Goal: Information Seeking & Learning: Check status

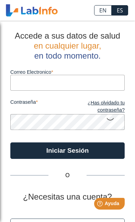
type input "[EMAIL_ADDRESS][DOMAIN_NAME]"
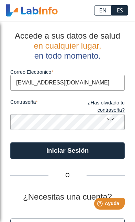
click at [68, 150] on button "Iniciar Sesión" at bounding box center [67, 150] width 115 height 17
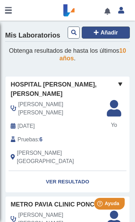
click at [113, 32] on span "Añadir" at bounding box center [110, 33] width 18 height 6
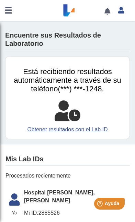
click at [6, 16] on link at bounding box center [8, 10] width 17 height 21
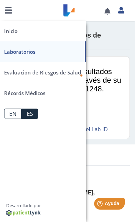
click at [39, 93] on link "Récords Médicos" at bounding box center [43, 93] width 86 height 21
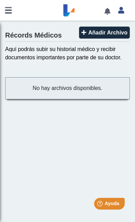
click at [107, 85] on td "No hay archivos disponibles." at bounding box center [68, 88] width 118 height 14
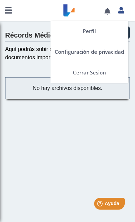
click at [124, 11] on icon at bounding box center [122, 10] width 6 height 5
click at [96, 32] on link "Perfil" at bounding box center [90, 31] width 78 height 21
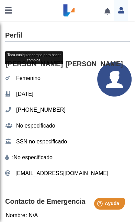
click at [106, 11] on link at bounding box center [108, 11] width 14 height 5
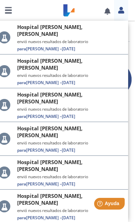
click at [110, 10] on link at bounding box center [108, 11] width 14 height 5
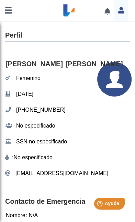
click at [105, 13] on link at bounding box center [108, 11] width 14 height 5
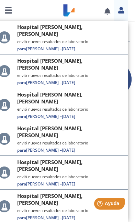
click at [3, 10] on link at bounding box center [8, 10] width 17 height 21
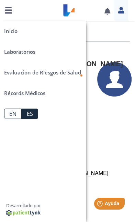
click at [15, 33] on link "Inicio" at bounding box center [43, 31] width 86 height 21
